Goal: Check status

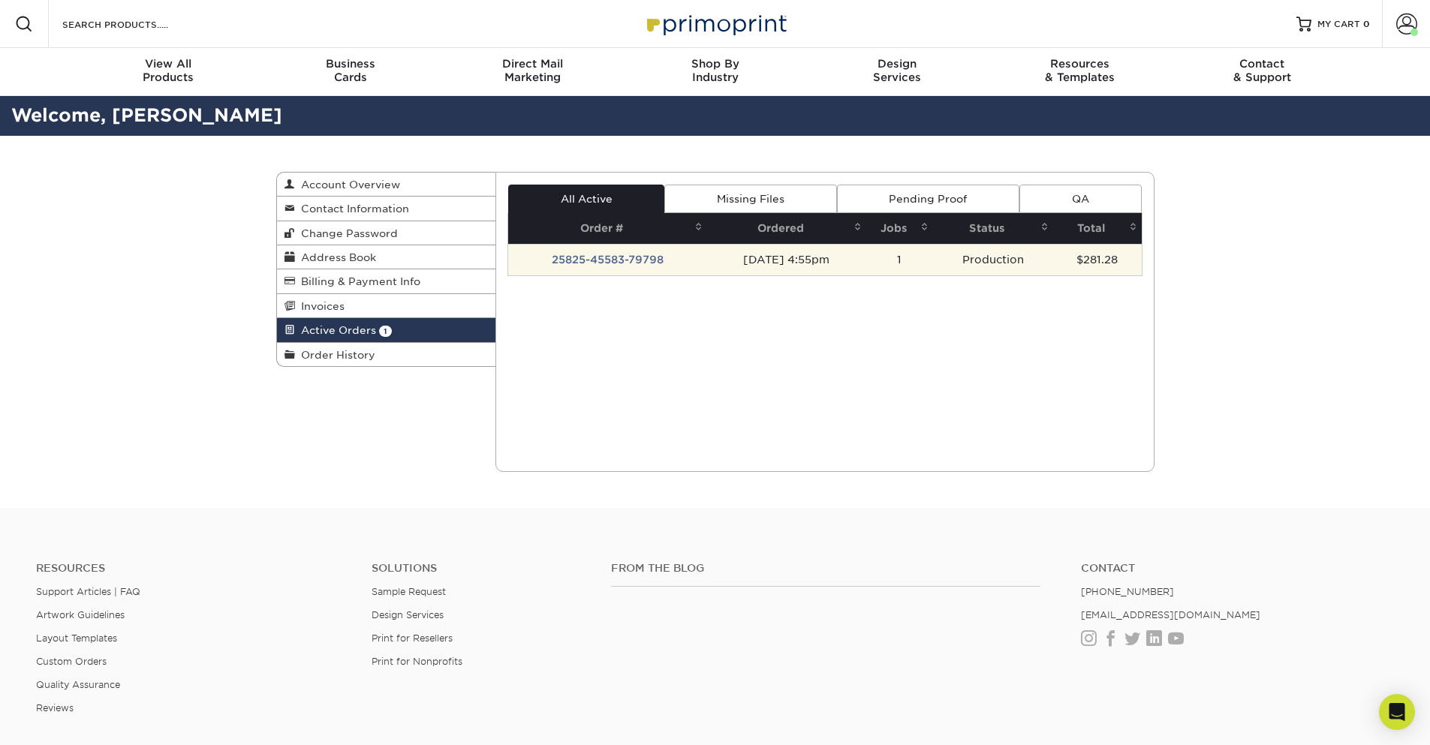
click at [639, 259] on td "25825-45583-79798" at bounding box center [607, 260] width 199 height 32
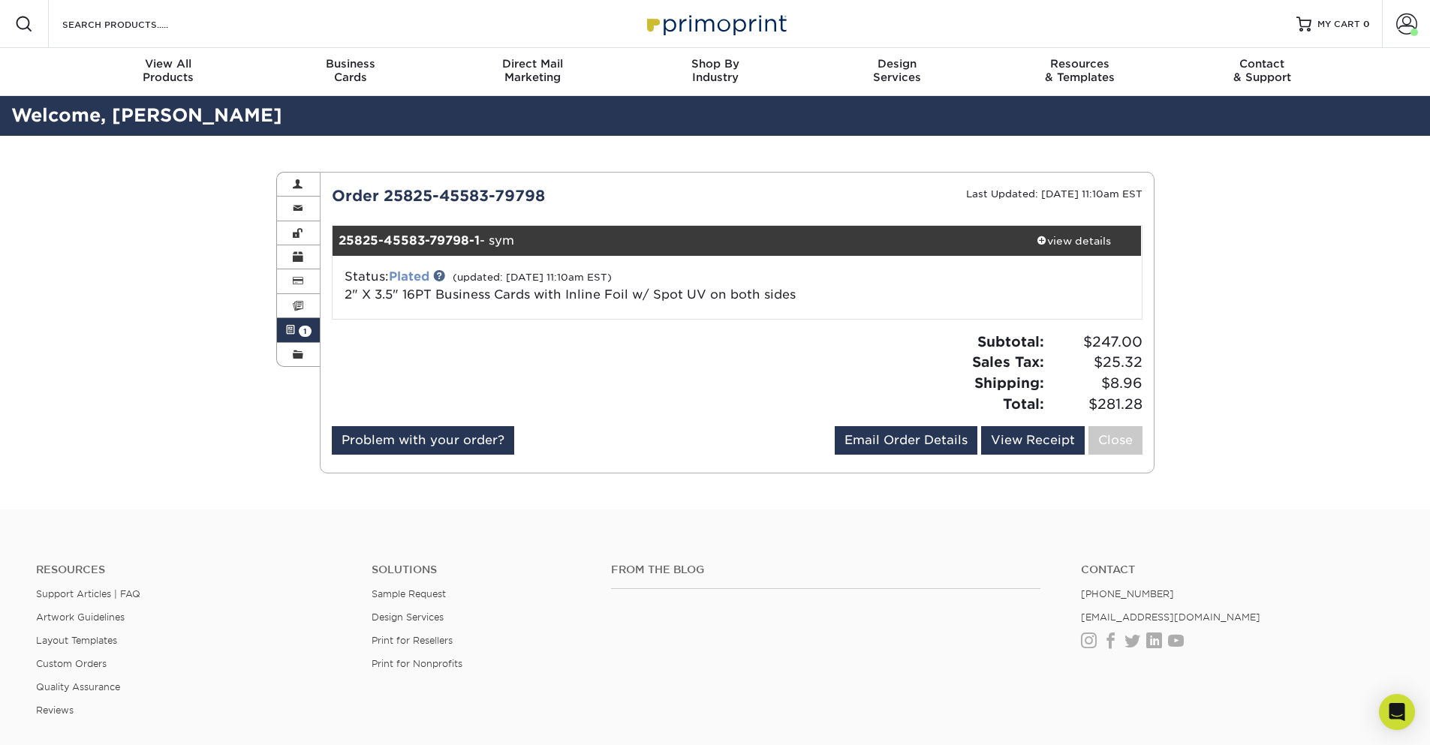
click at [419, 279] on link "Plated" at bounding box center [409, 276] width 41 height 14
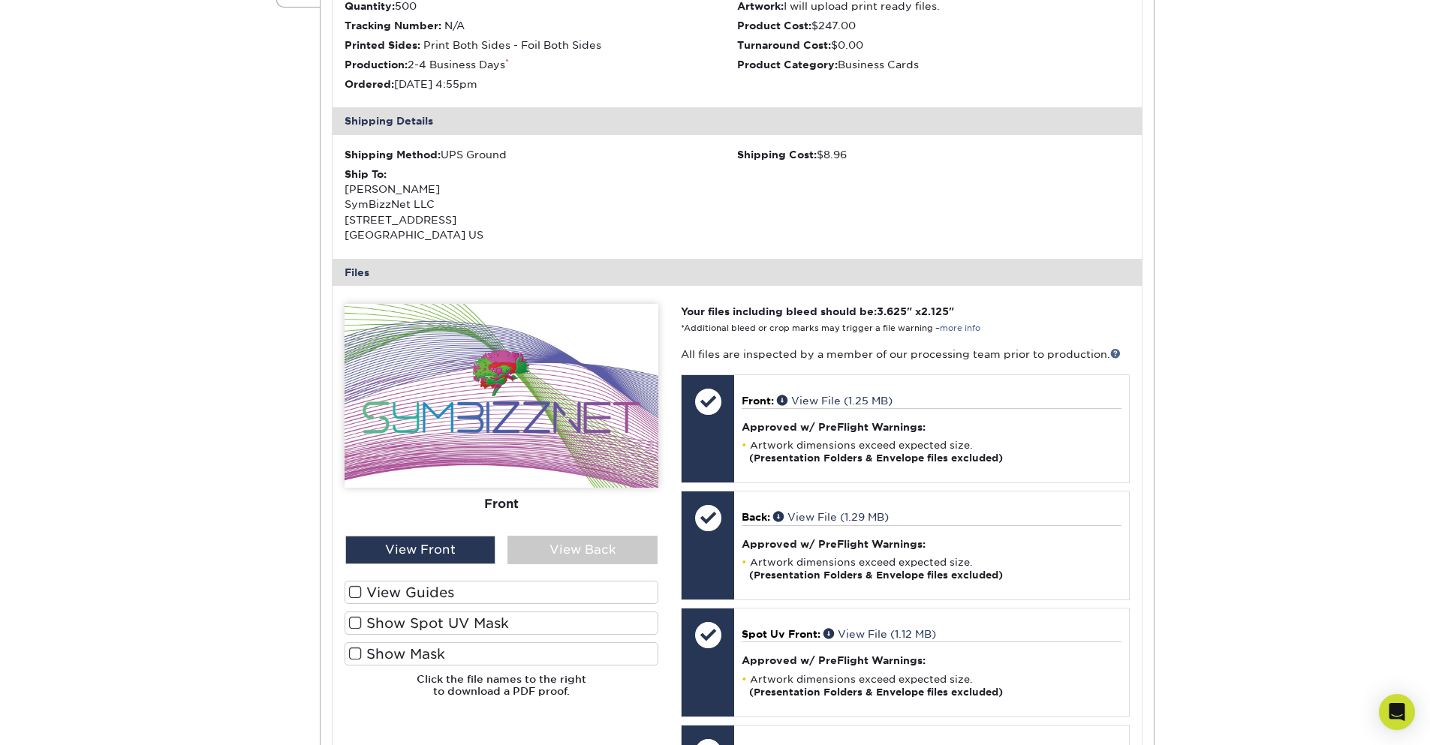
scroll to position [360, 0]
click at [388, 591] on label "View Guides" at bounding box center [501, 591] width 314 height 23
click at [0, 0] on input "View Guides" at bounding box center [0, 0] width 0 height 0
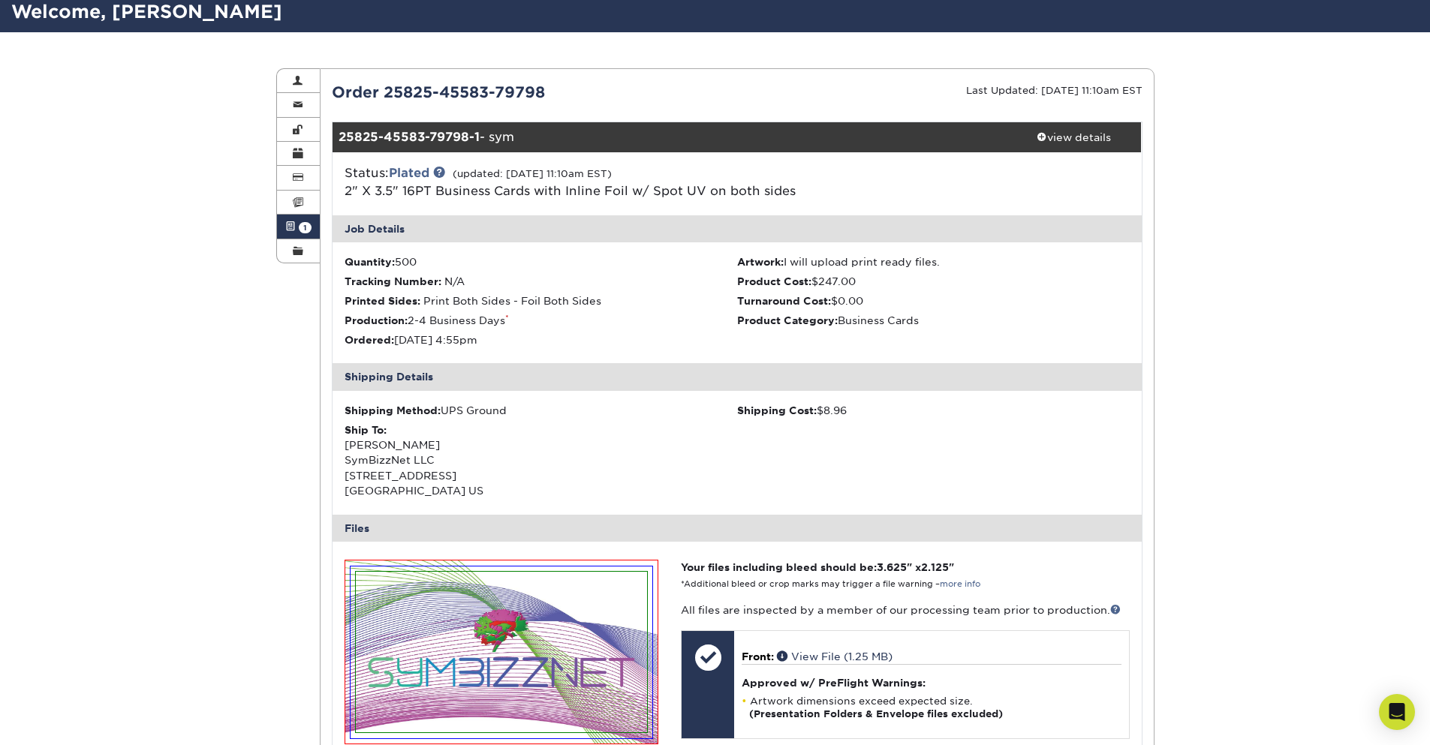
scroll to position [90, 0]
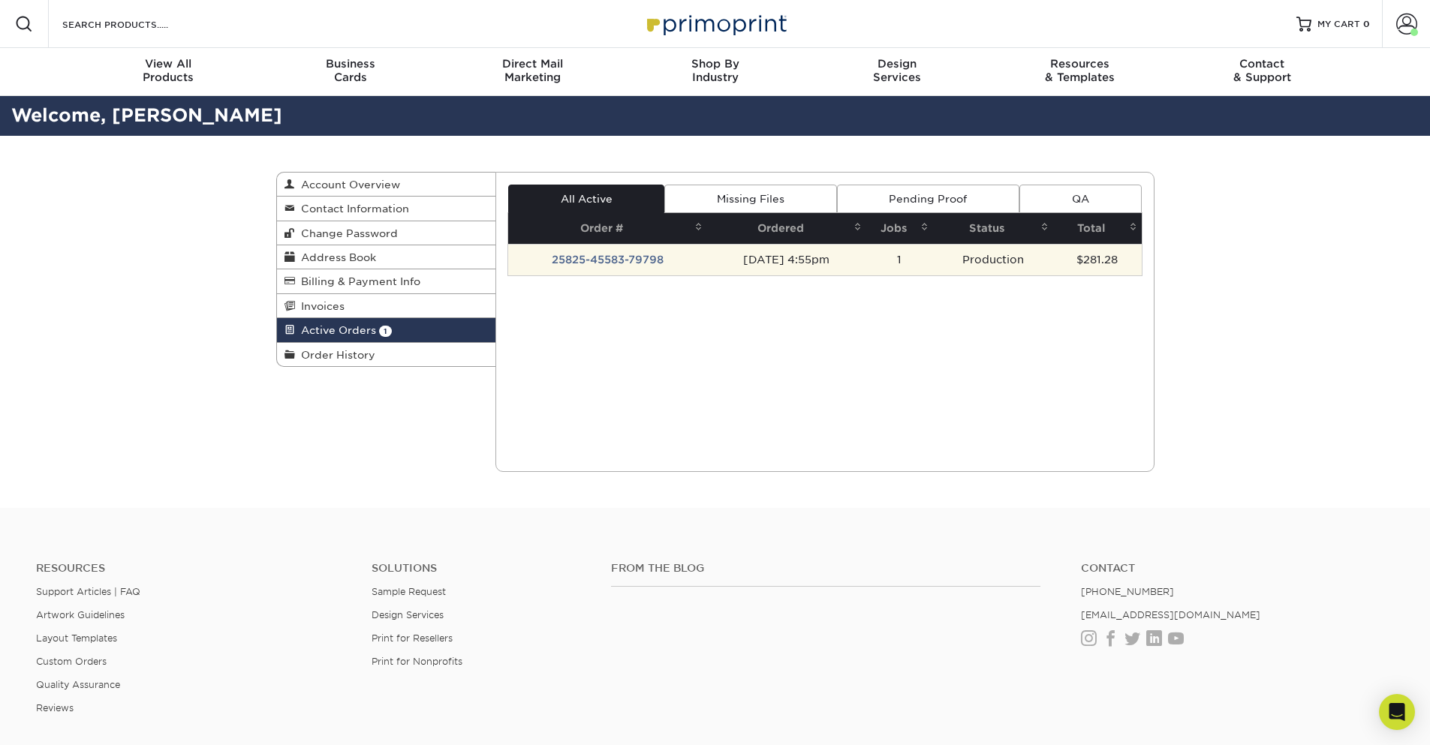
click at [637, 259] on td "25825-45583-79798" at bounding box center [607, 260] width 199 height 32
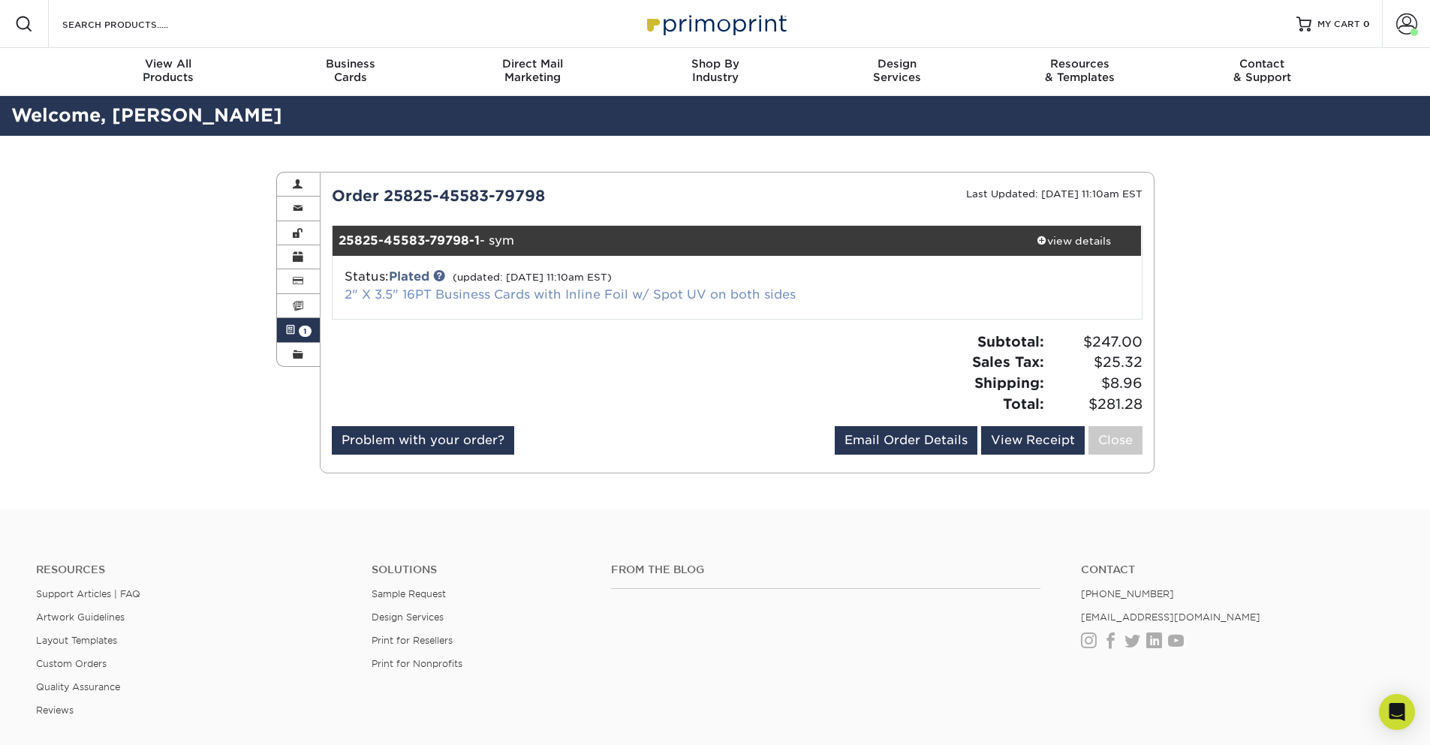
click at [426, 300] on link "2" X 3.5" 16PT Business Cards with Inline Foil w/ Spot UV on both sides" at bounding box center [569, 294] width 451 height 14
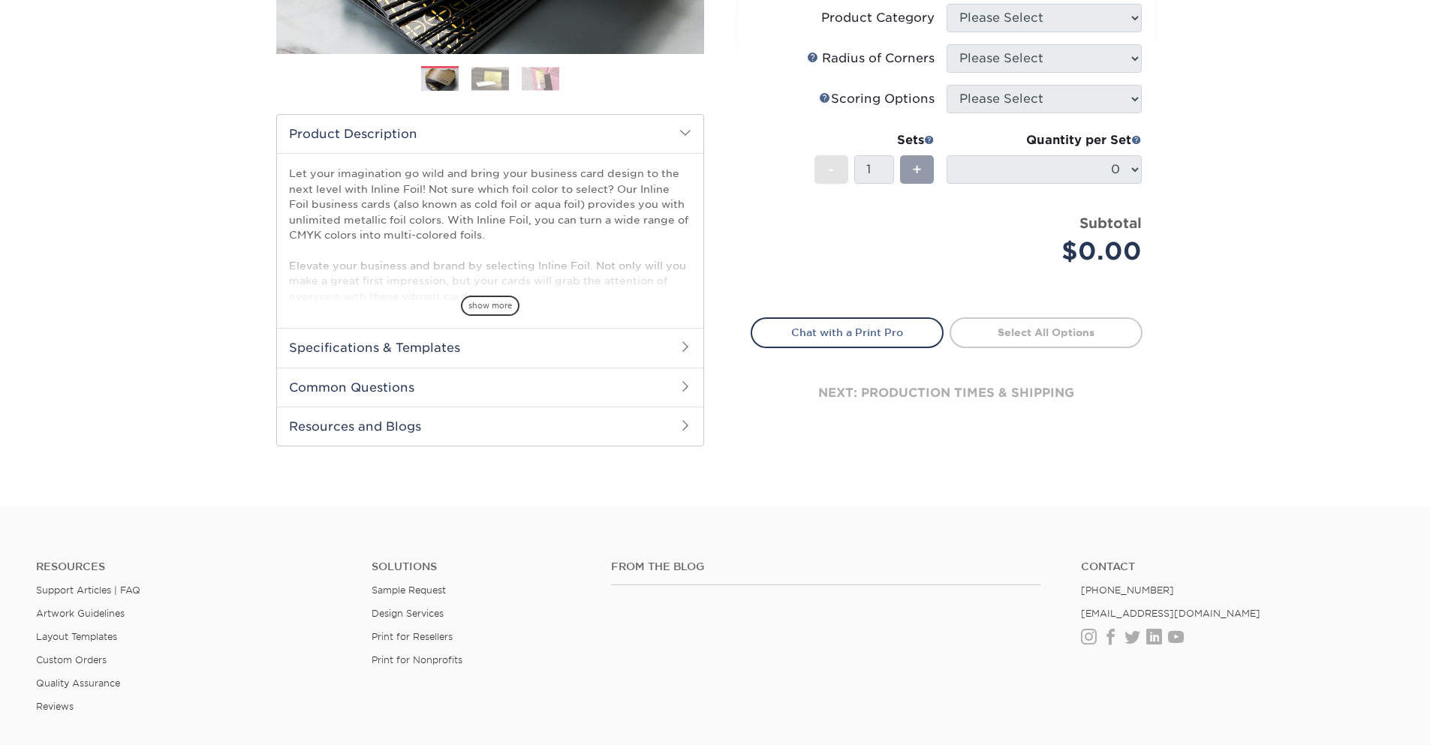
scroll to position [540, 0]
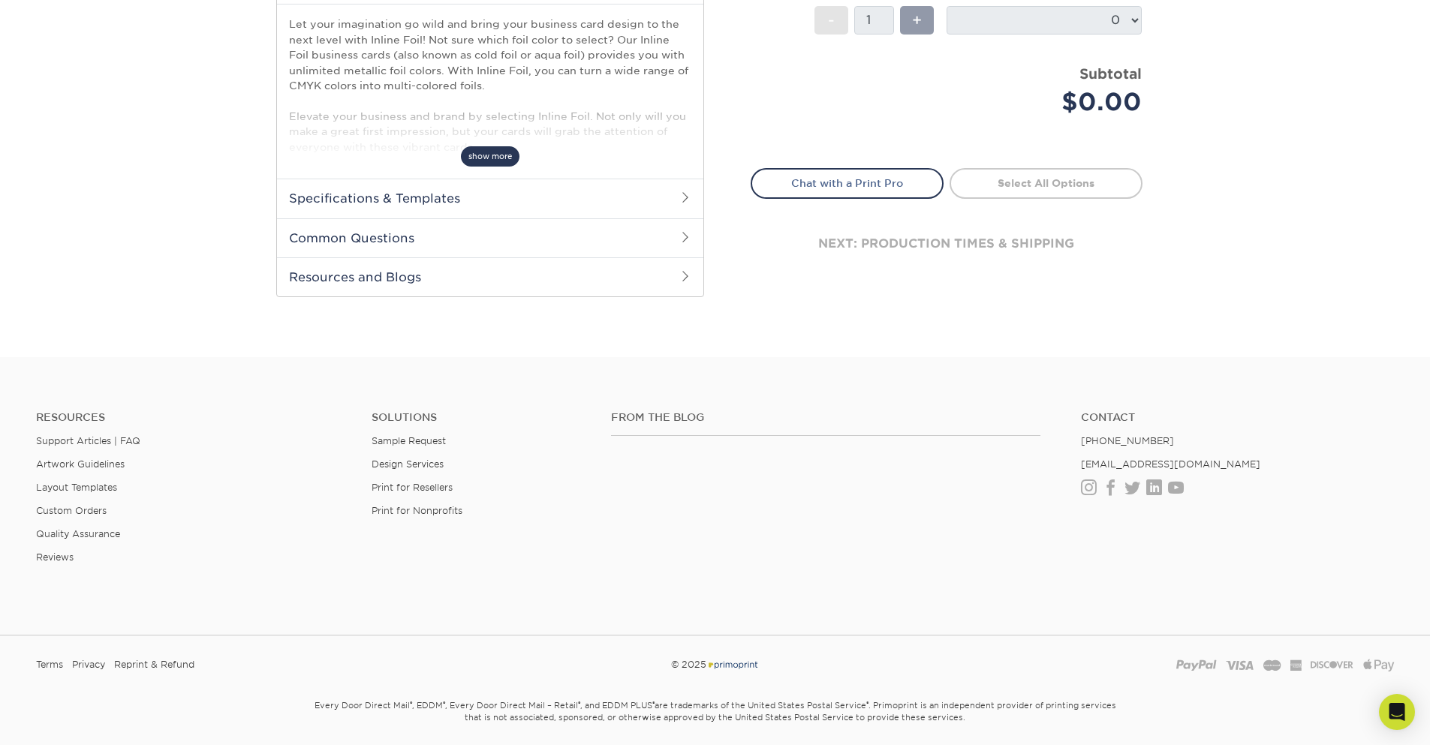
click at [492, 150] on span "show more" at bounding box center [490, 156] width 59 height 20
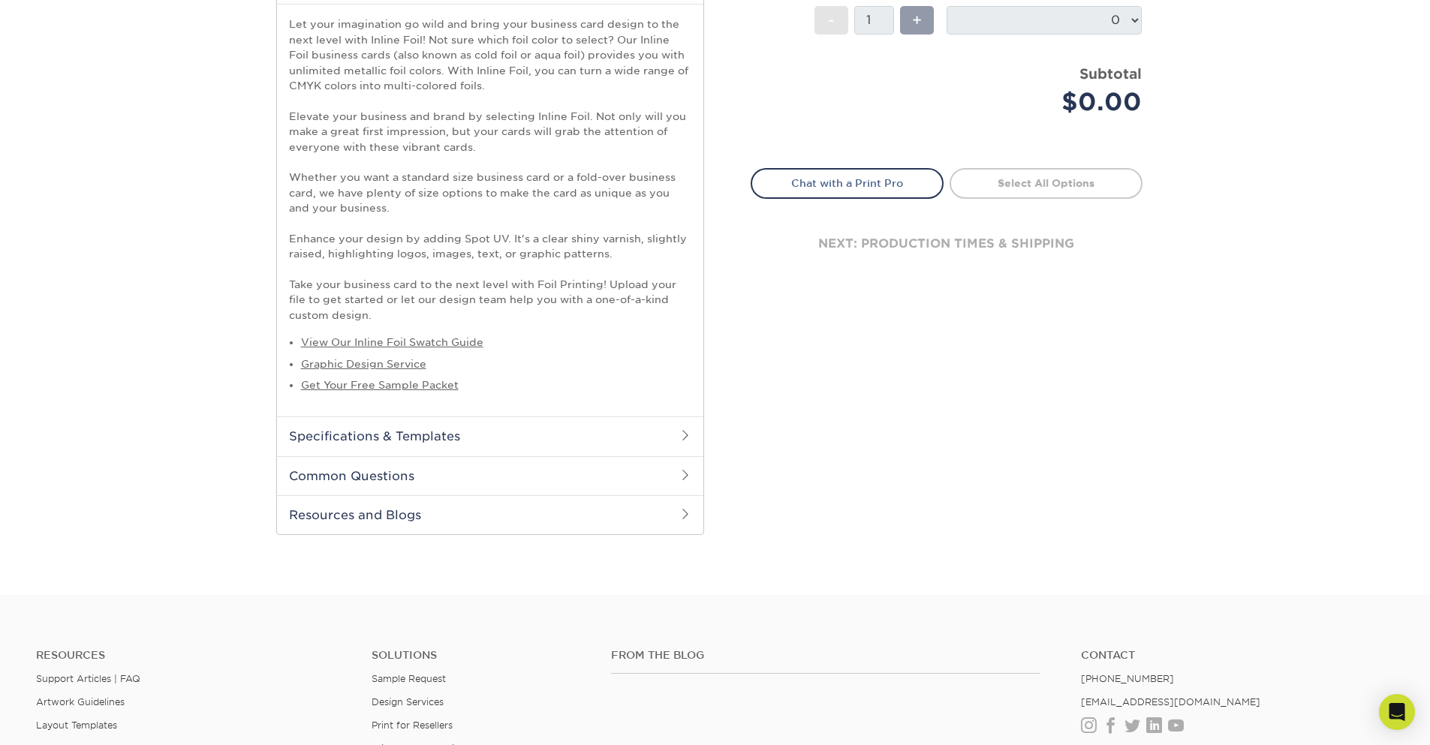
click at [405, 492] on h2 "Common Questions" at bounding box center [490, 475] width 426 height 39
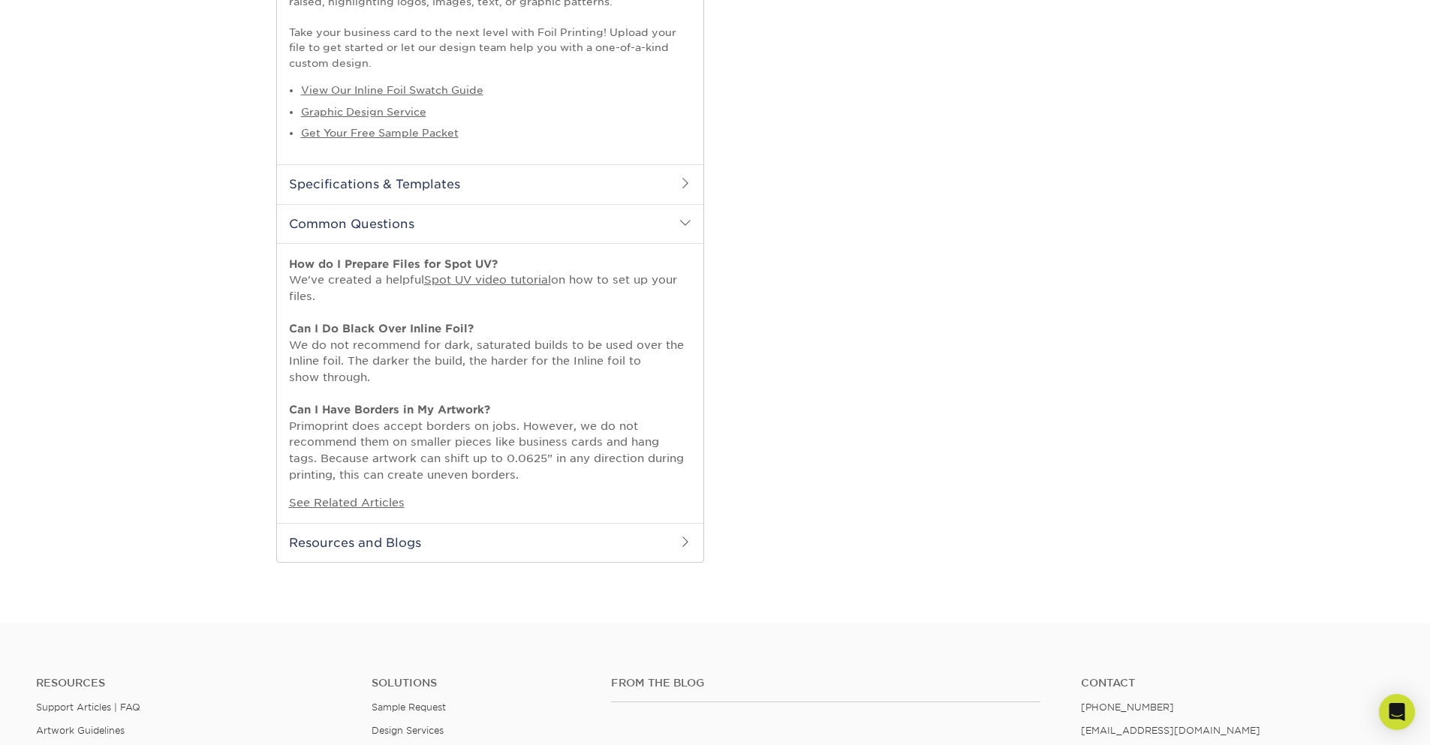
scroll to position [811, 0]
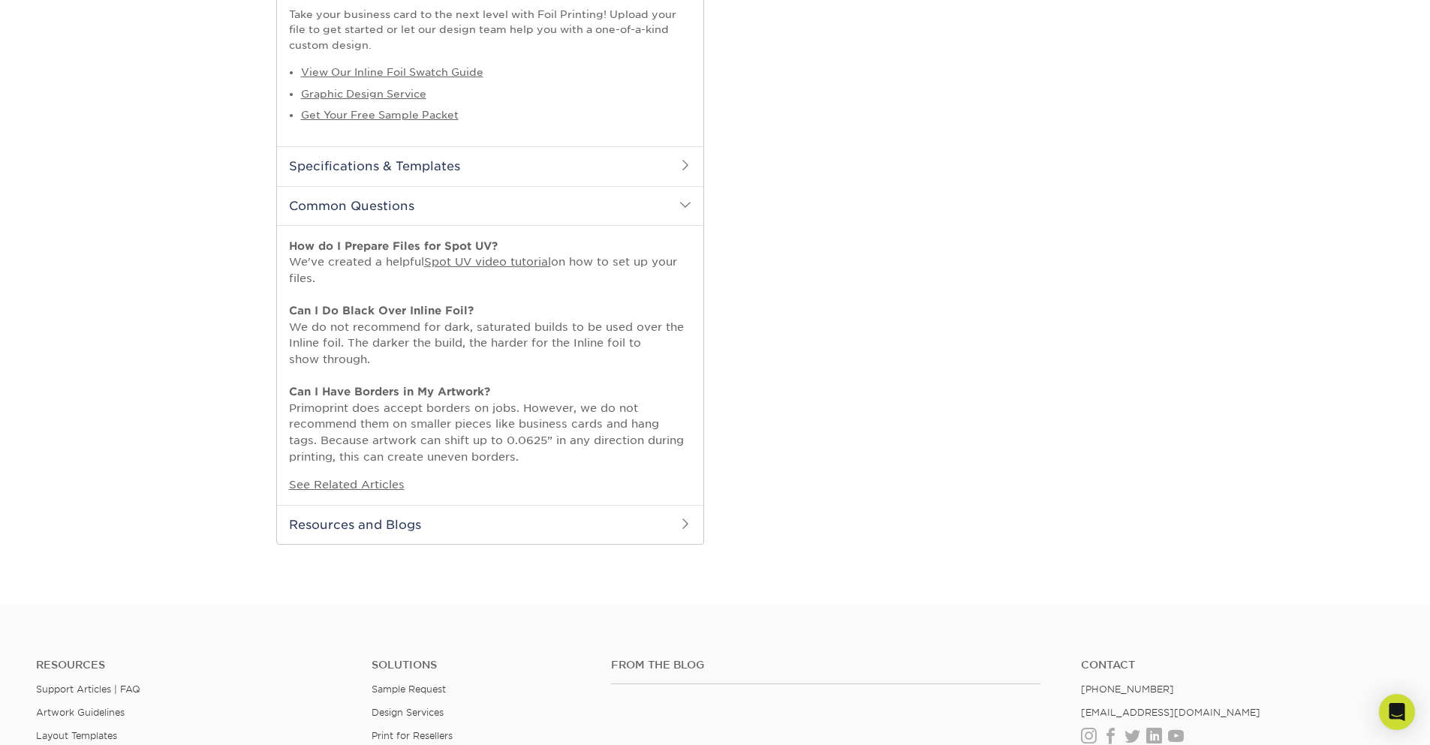
click at [420, 198] on h2 "Common Questions" at bounding box center [490, 205] width 426 height 39
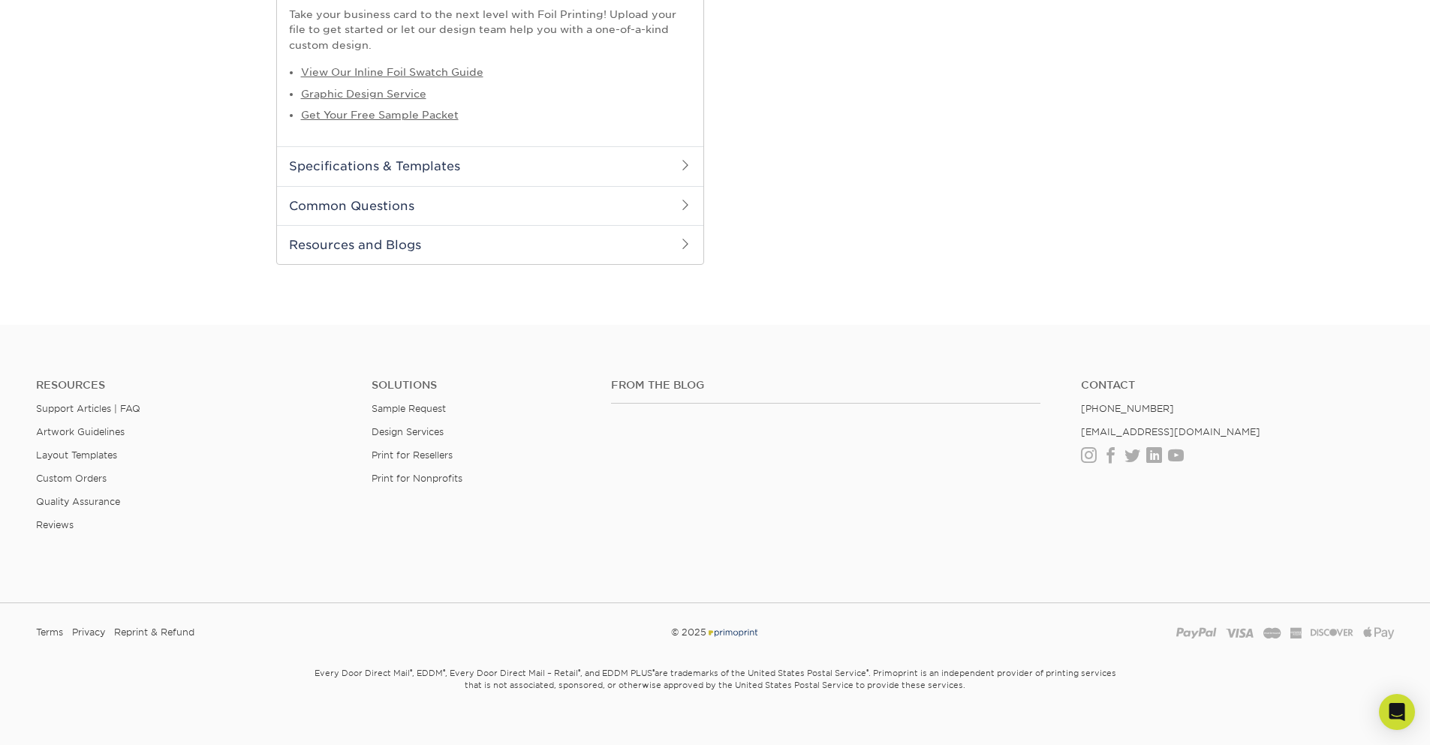
click at [428, 167] on h2 "Specifications & Templates" at bounding box center [490, 165] width 426 height 39
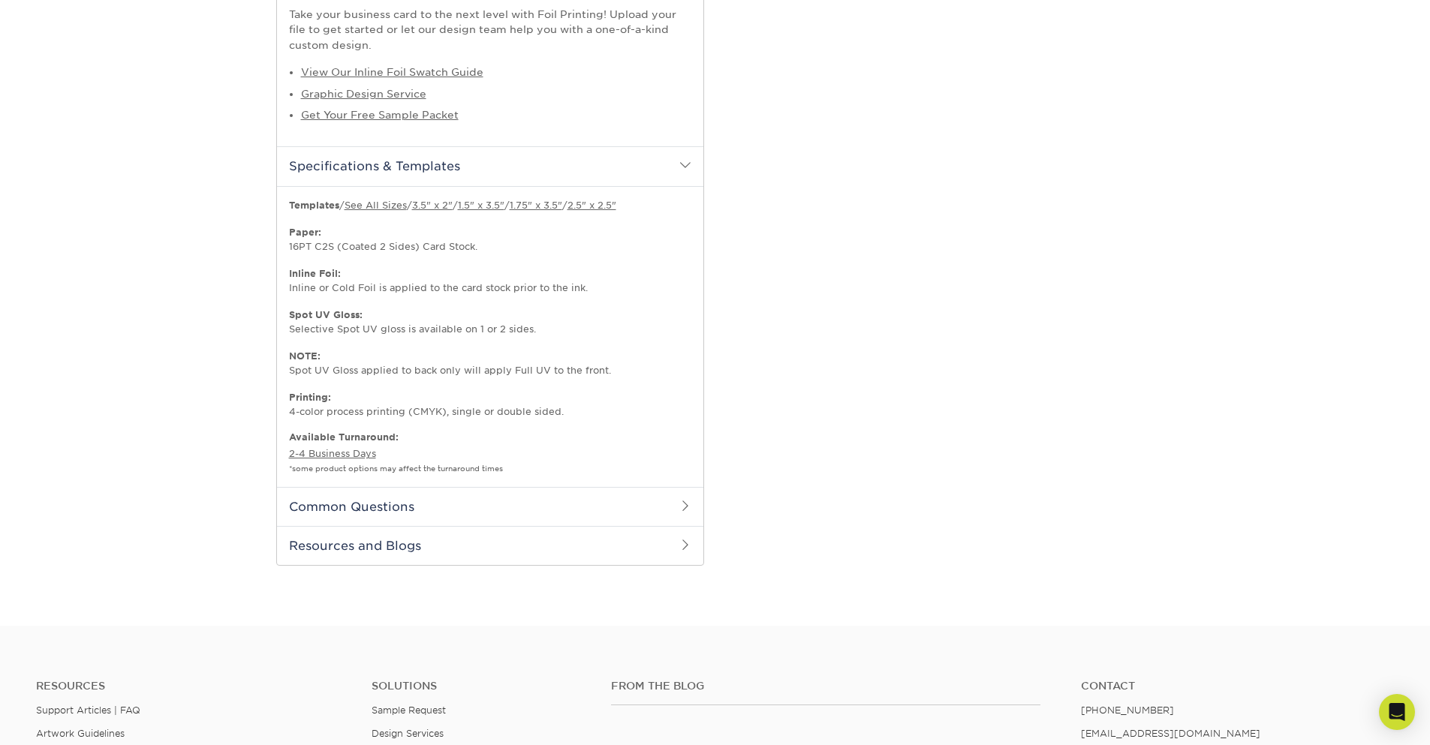
click at [353, 564] on h2 "Resources and Blogs" at bounding box center [490, 545] width 426 height 39
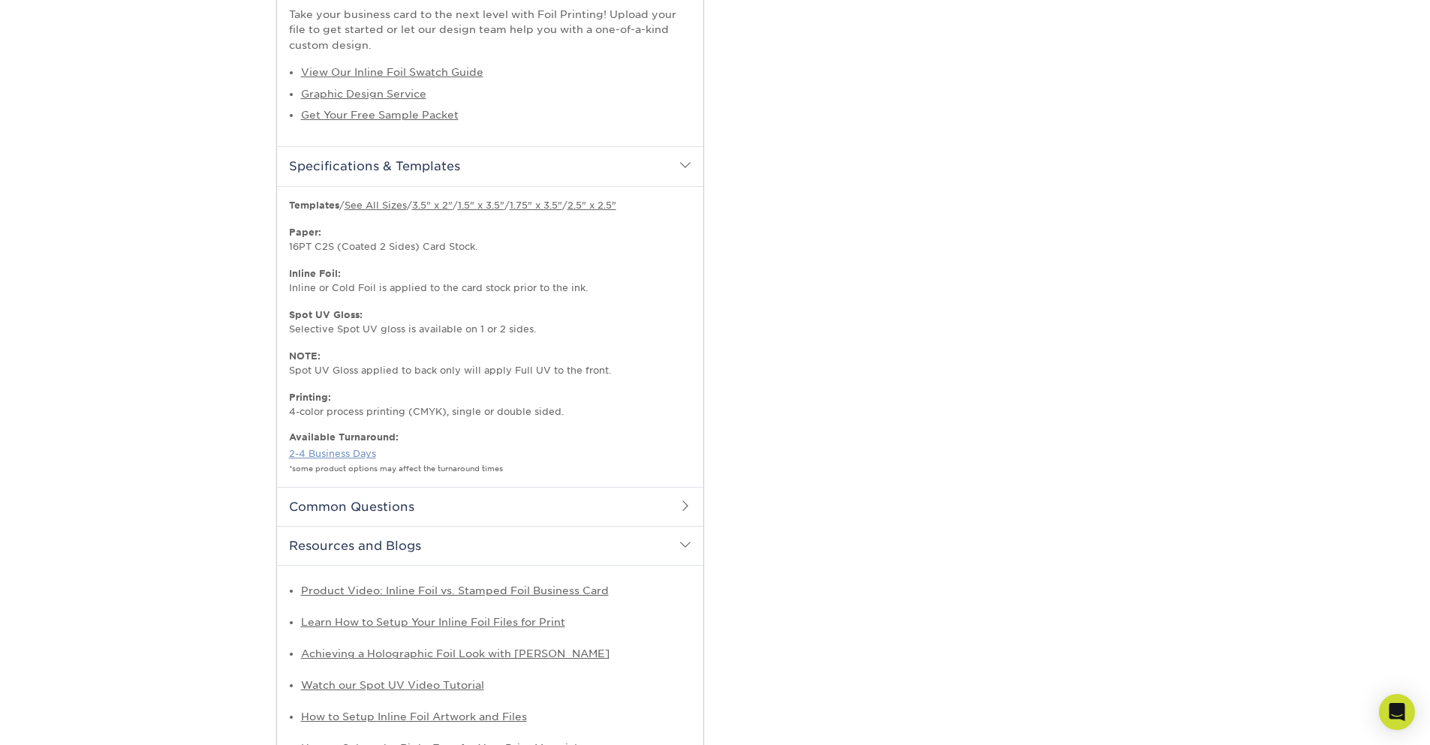
click at [344, 452] on link "2-4 Business Days" at bounding box center [332, 453] width 87 height 11
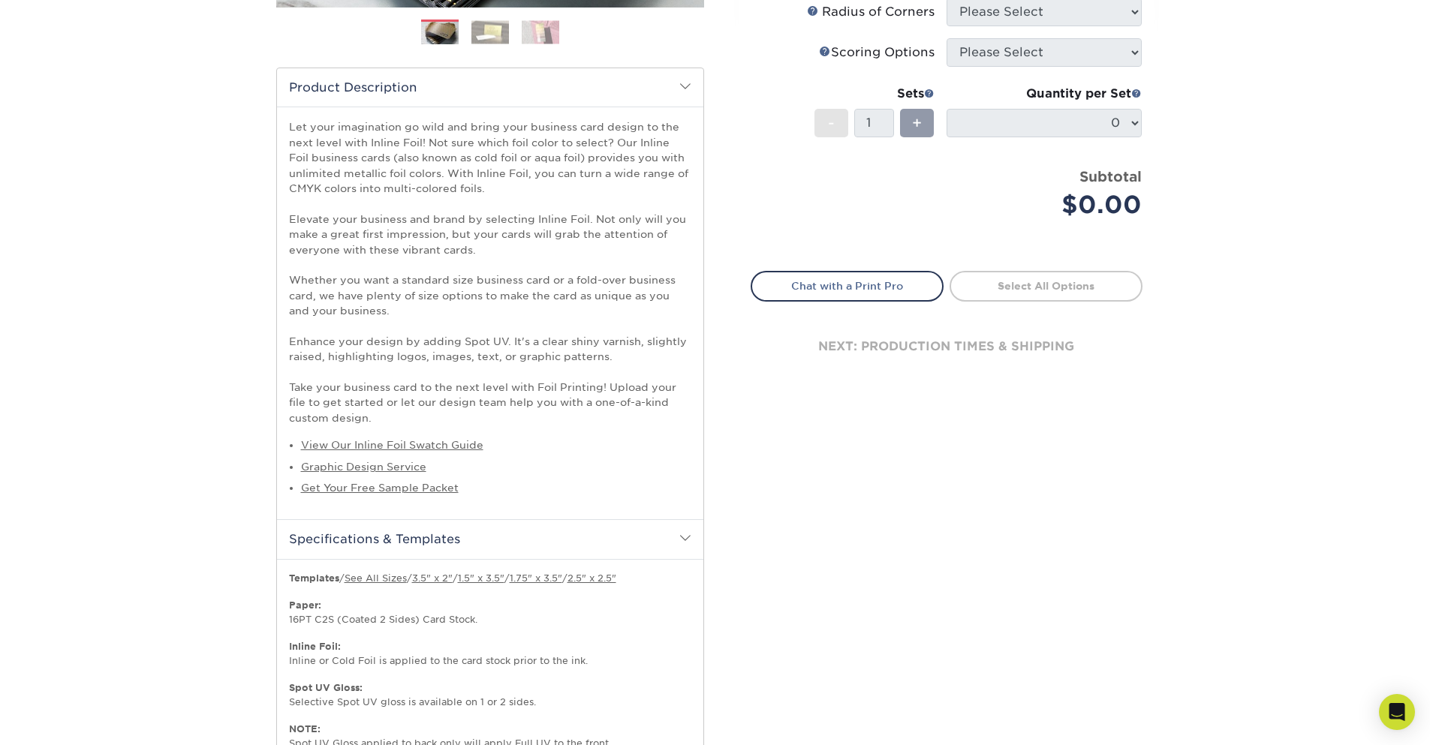
scroll to position [0, 0]
